Goal: Information Seeking & Learning: Learn about a topic

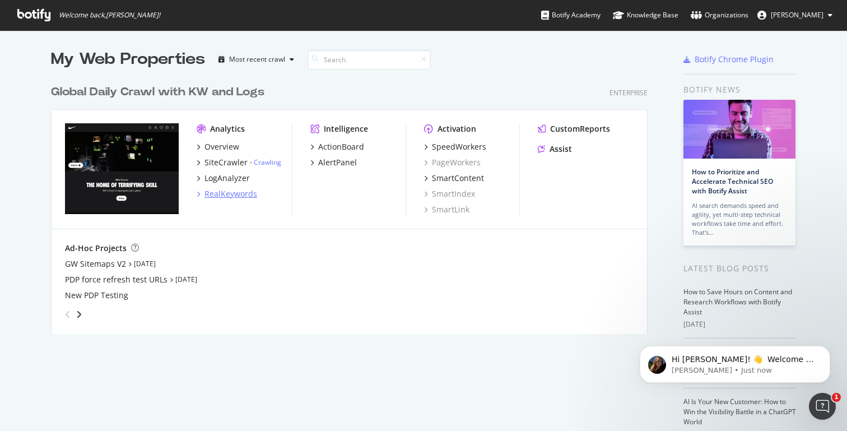
click at [206, 191] on div "RealKeywords" at bounding box center [230, 193] width 53 height 11
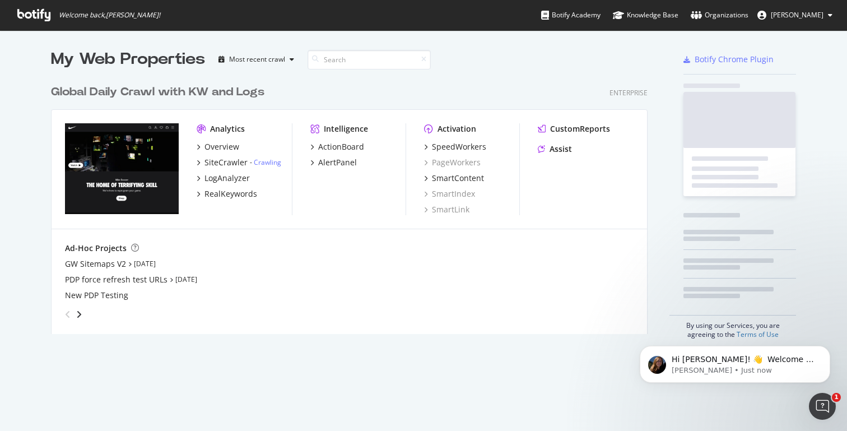
scroll to position [431, 847]
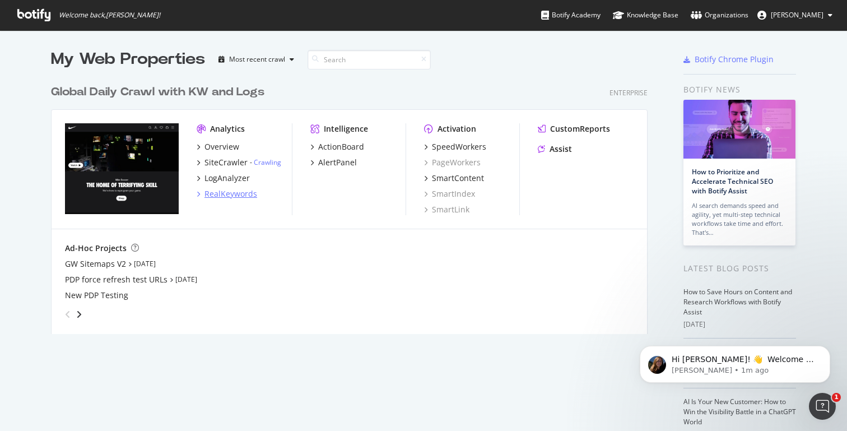
click at [221, 192] on div "RealKeywords" at bounding box center [230, 193] width 53 height 11
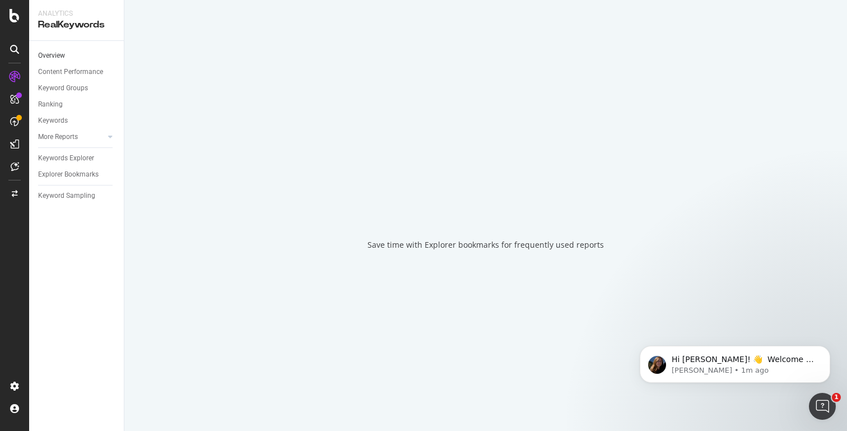
click at [80, 54] on link "Overview" at bounding box center [77, 56] width 78 height 12
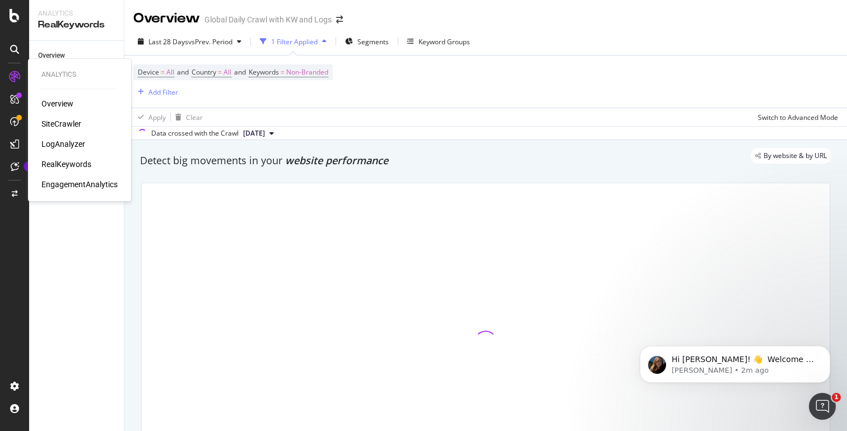
click at [57, 99] on div "Overview" at bounding box center [57, 103] width 32 height 11
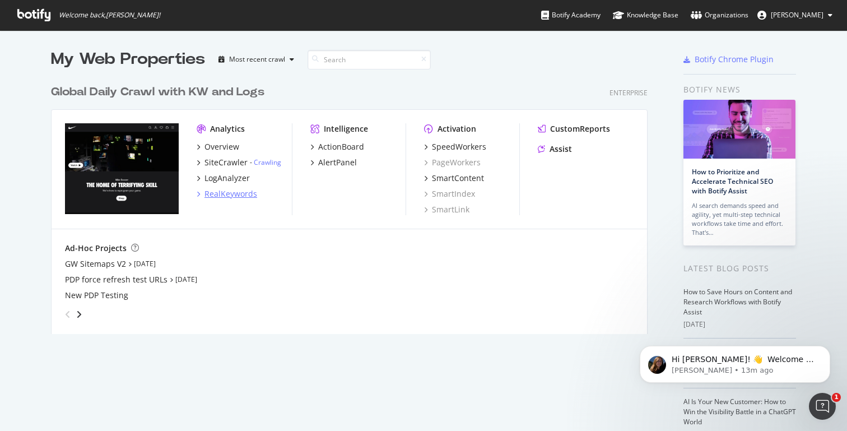
click at [230, 192] on div "RealKeywords" at bounding box center [230, 193] width 53 height 11
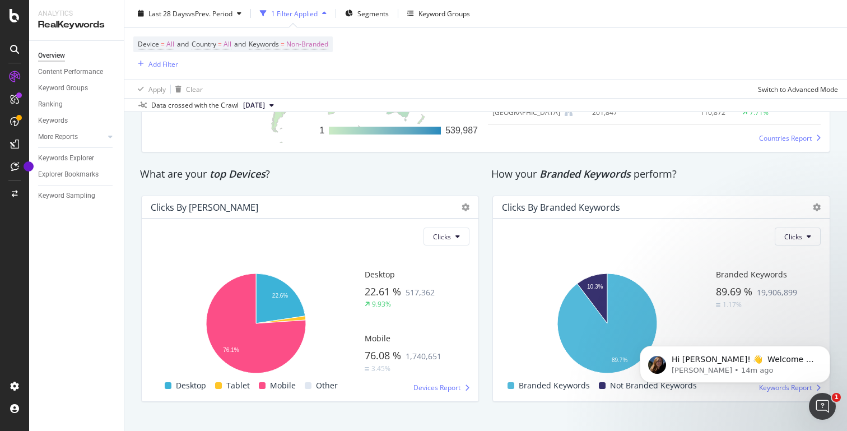
scroll to position [1839, 0]
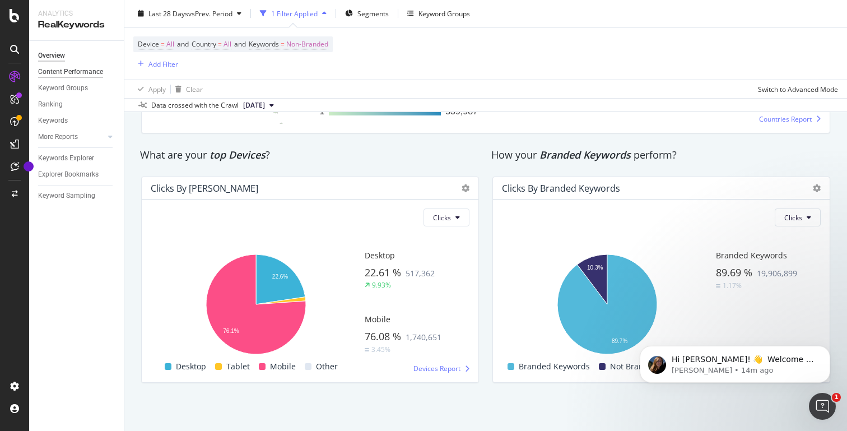
click at [68, 71] on div "Content Performance" at bounding box center [70, 72] width 65 height 12
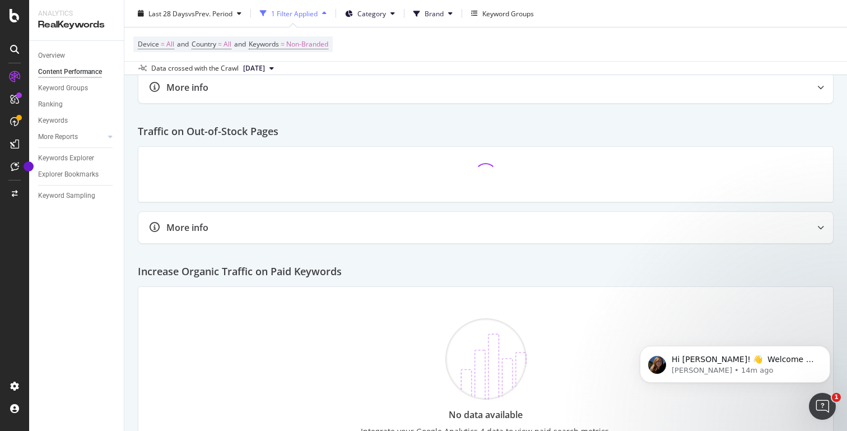
scroll to position [1086, 0]
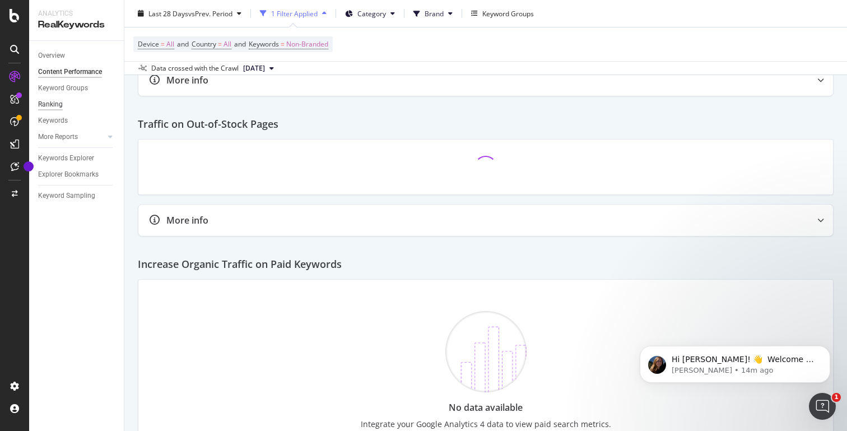
click at [61, 104] on div "Ranking" at bounding box center [50, 105] width 25 height 12
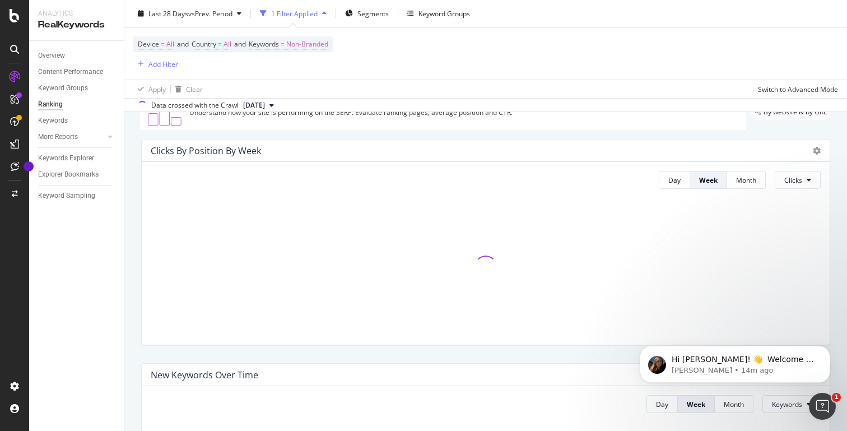
scroll to position [73, 0]
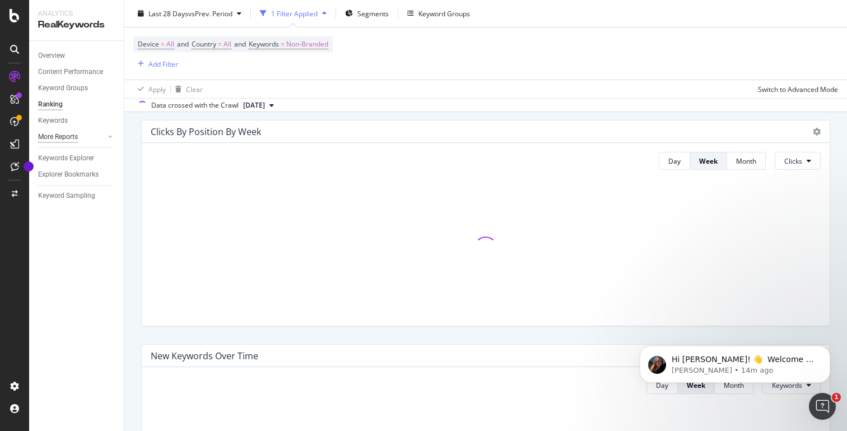
click at [67, 137] on div "More Reports" at bounding box center [58, 137] width 40 height 12
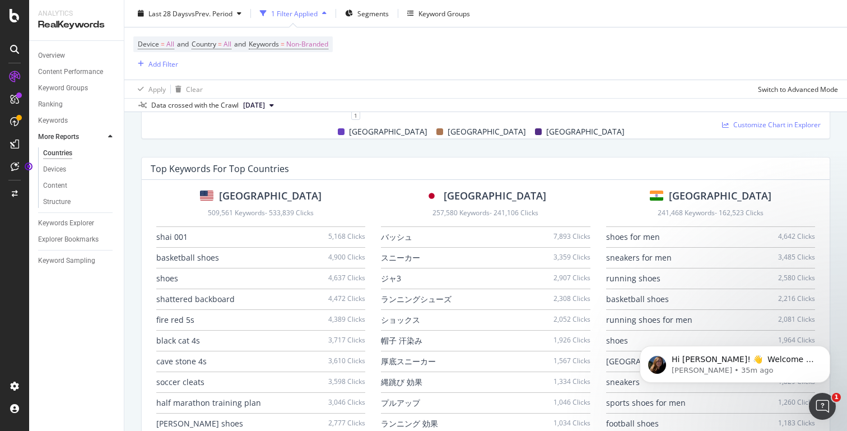
scroll to position [705, 0]
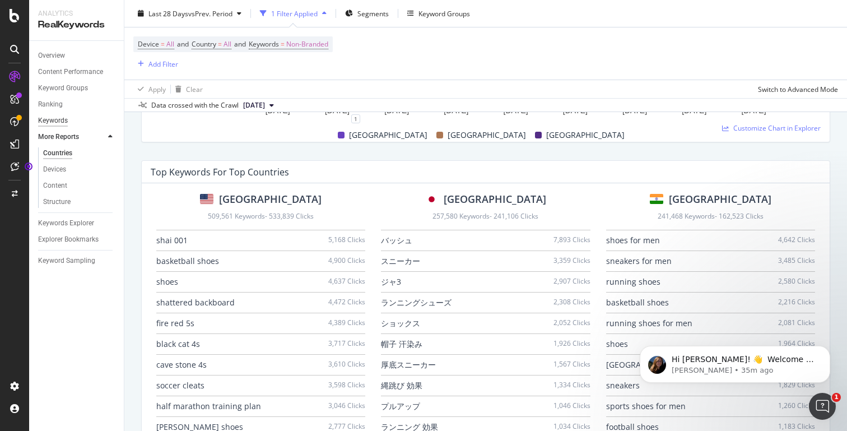
click at [57, 117] on div "Keywords" at bounding box center [53, 121] width 30 height 12
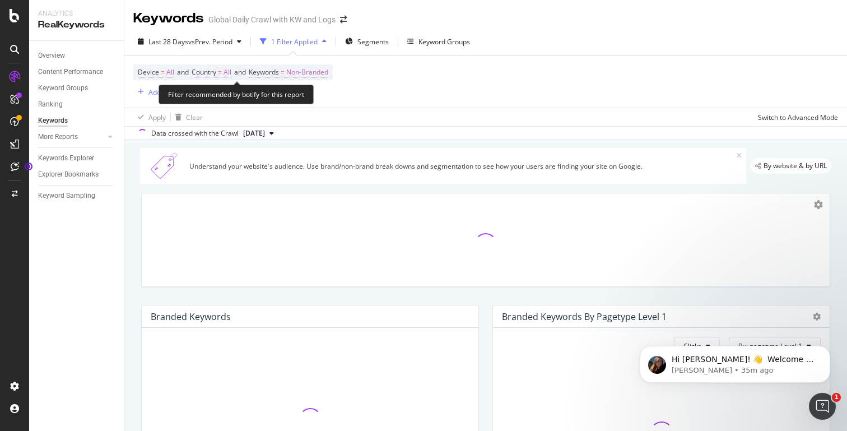
click at [230, 69] on span "All" at bounding box center [227, 72] width 8 height 16
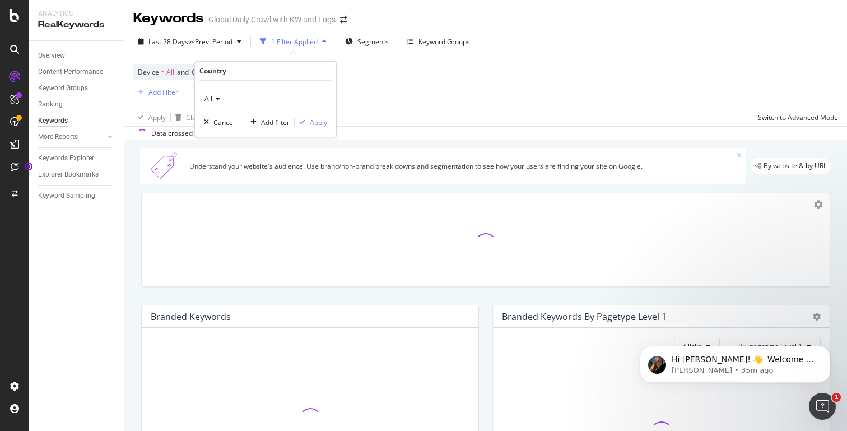
click at [218, 99] on icon at bounding box center [216, 98] width 8 height 7
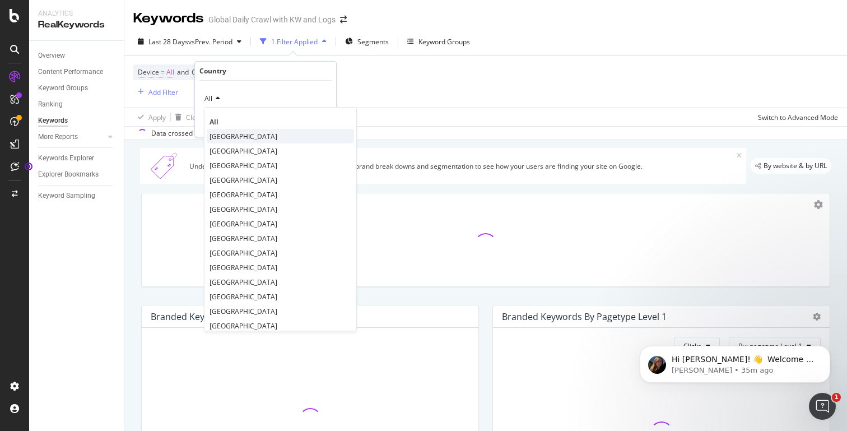
click at [227, 133] on span "[GEOGRAPHIC_DATA]" at bounding box center [243, 137] width 68 height 10
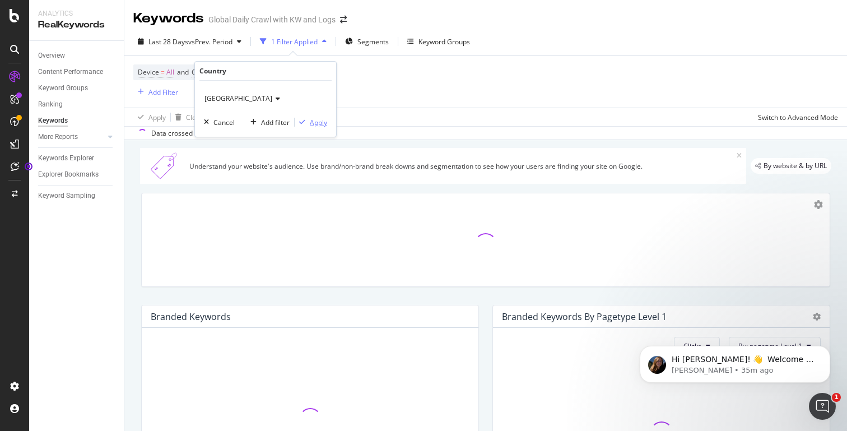
click at [313, 121] on div "Apply" at bounding box center [318, 123] width 17 height 10
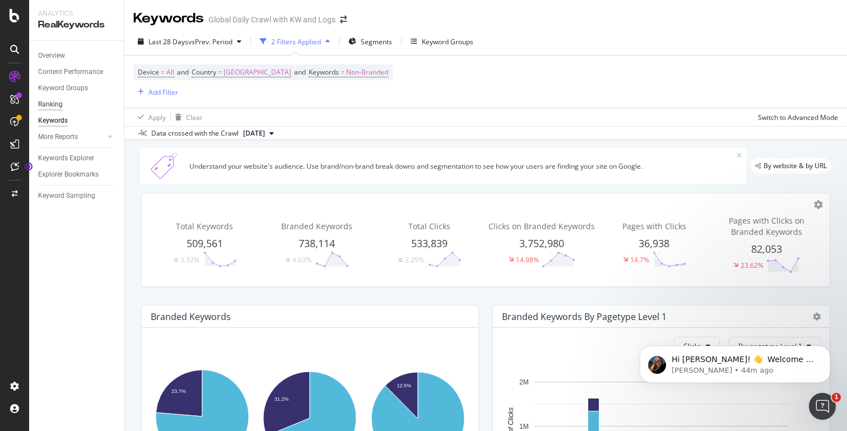
click at [57, 105] on div "Ranking" at bounding box center [50, 105] width 25 height 12
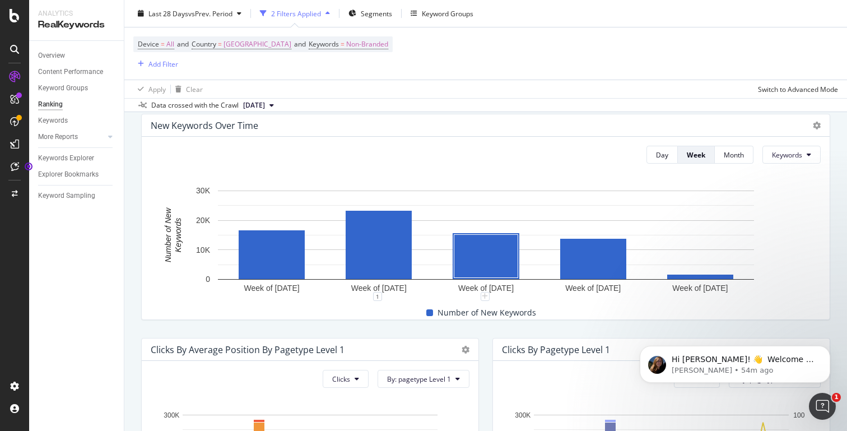
scroll to position [303, 0]
